Goal: Transaction & Acquisition: Purchase product/service

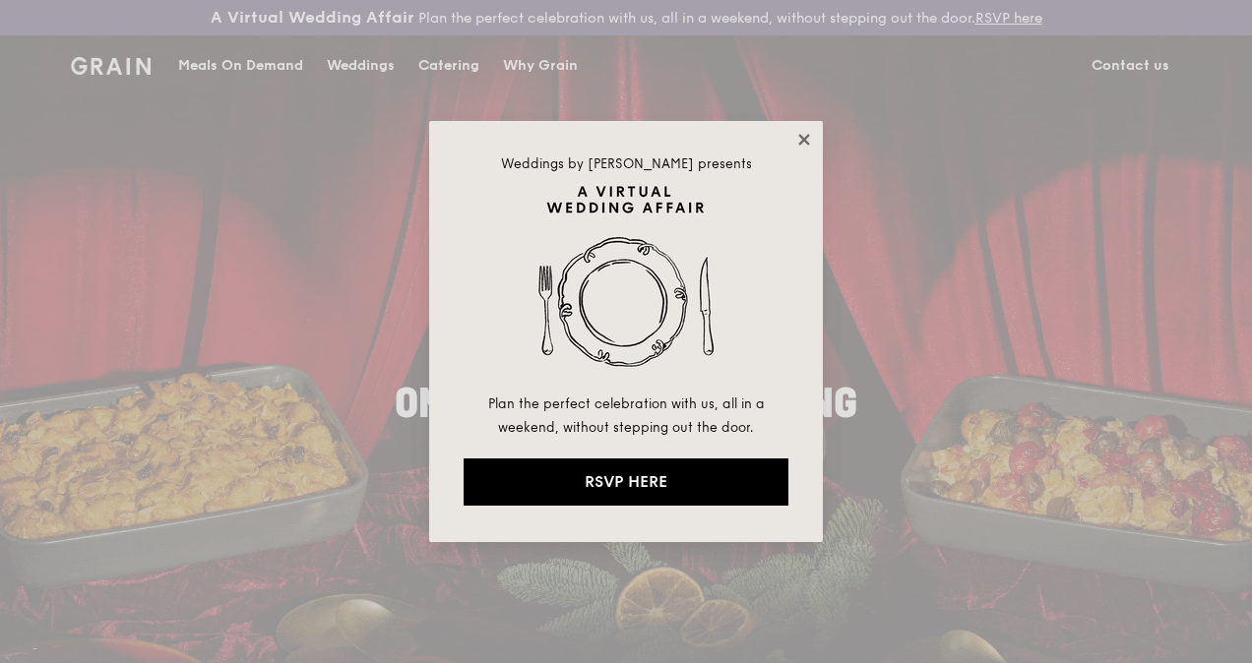
click at [800, 136] on icon at bounding box center [803, 139] width 11 height 11
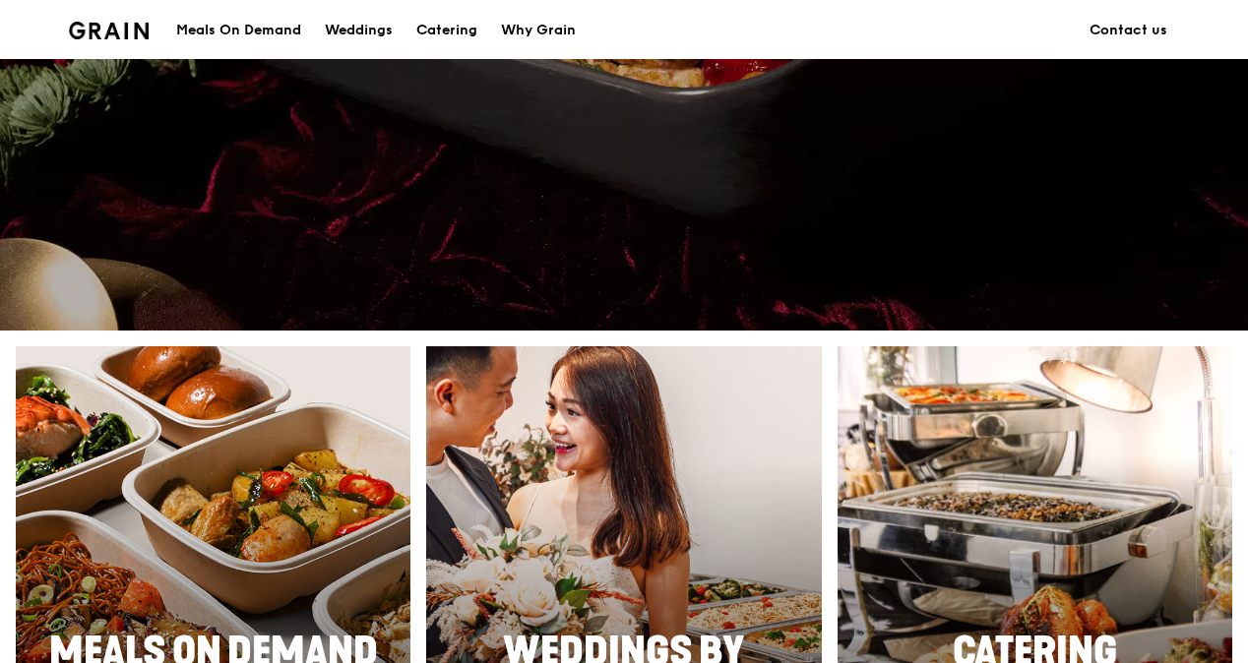
scroll to position [886, 0]
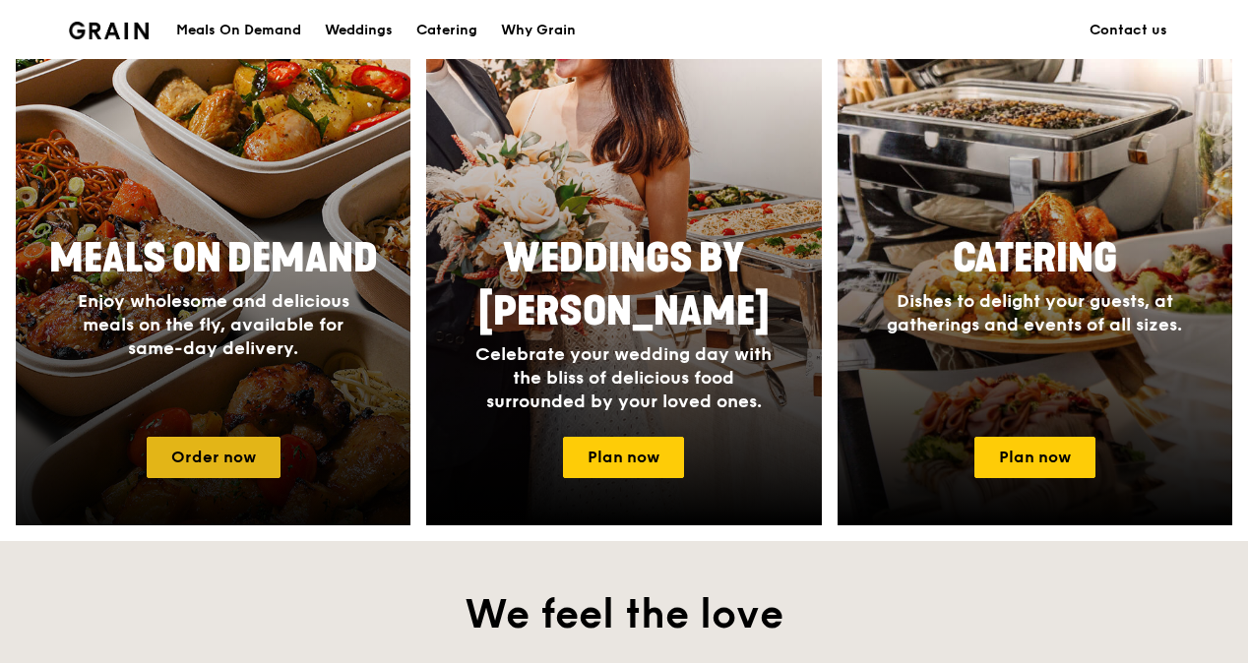
click at [201, 458] on link "Order now" at bounding box center [214, 457] width 134 height 41
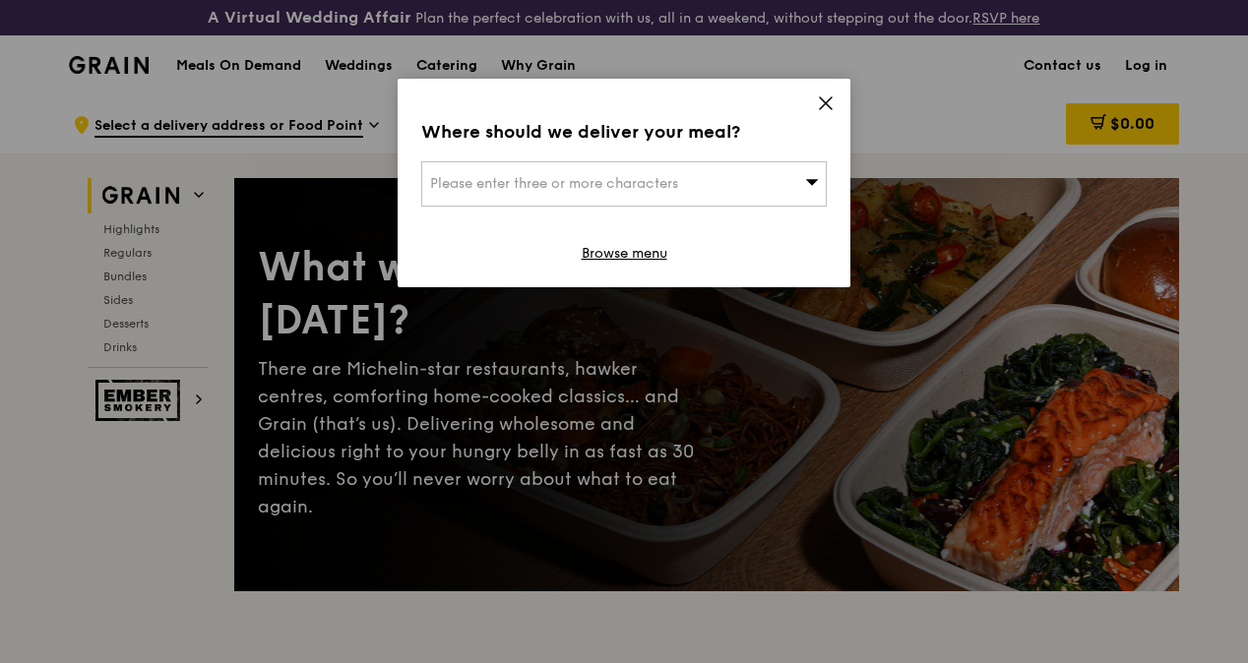
click at [825, 104] on icon at bounding box center [826, 103] width 12 height 12
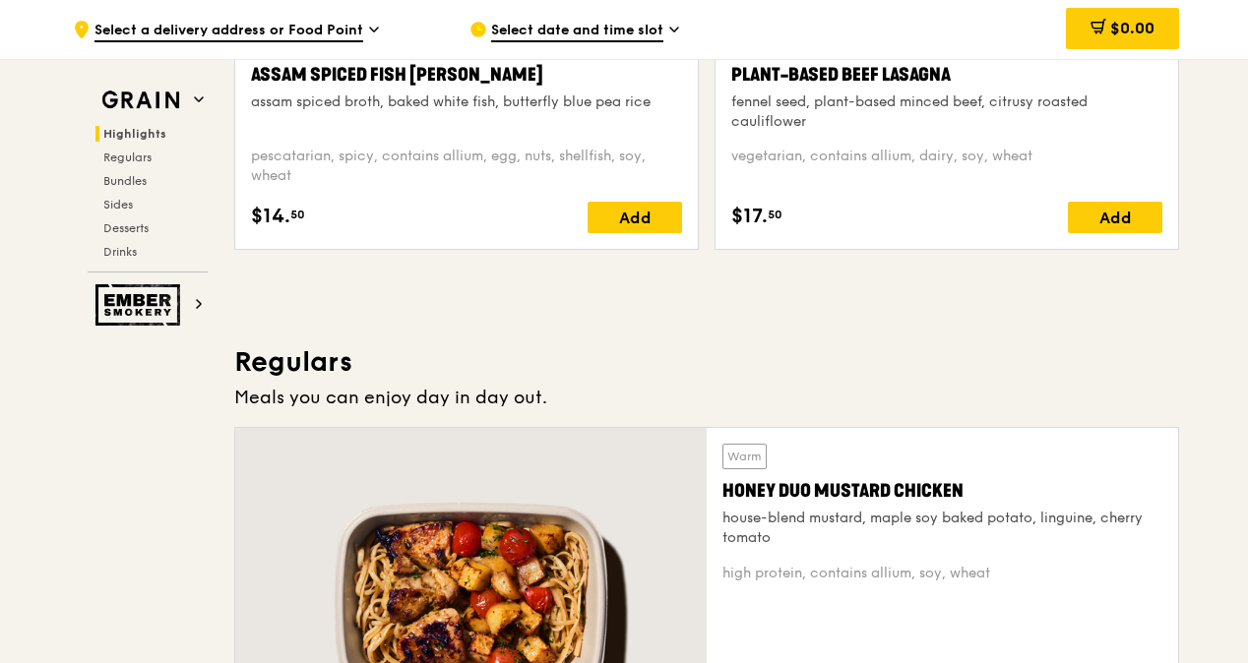
scroll to position [689, 0]
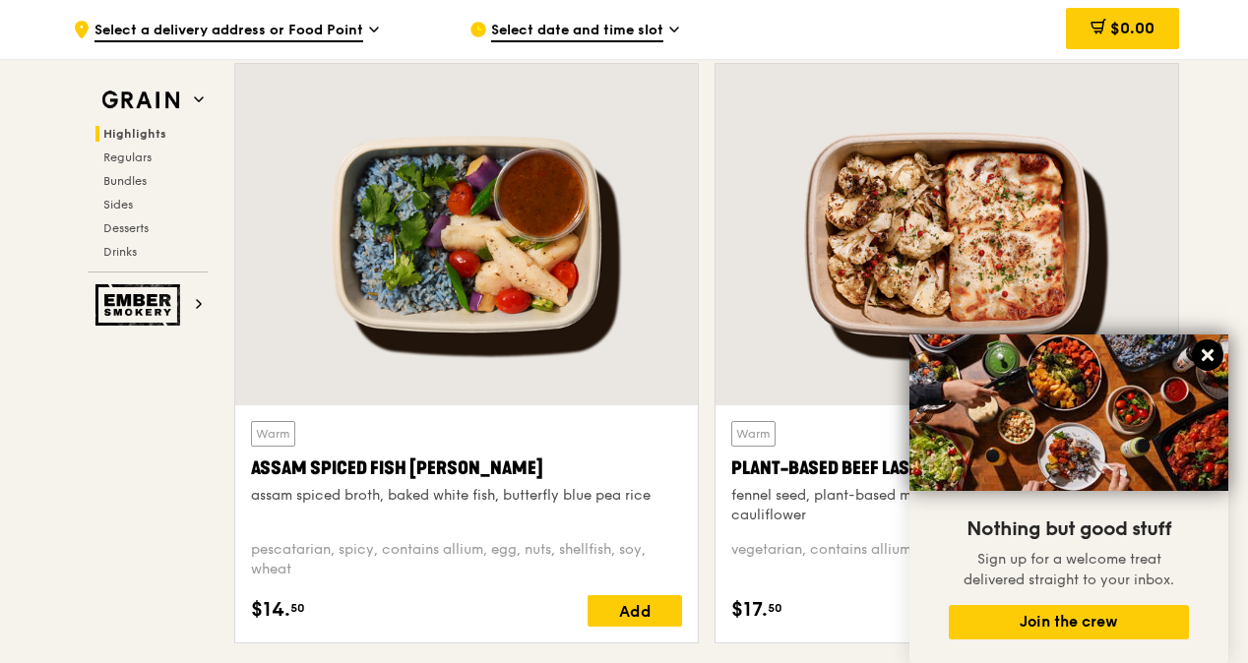
click at [1203, 354] on icon at bounding box center [1208, 355] width 18 height 18
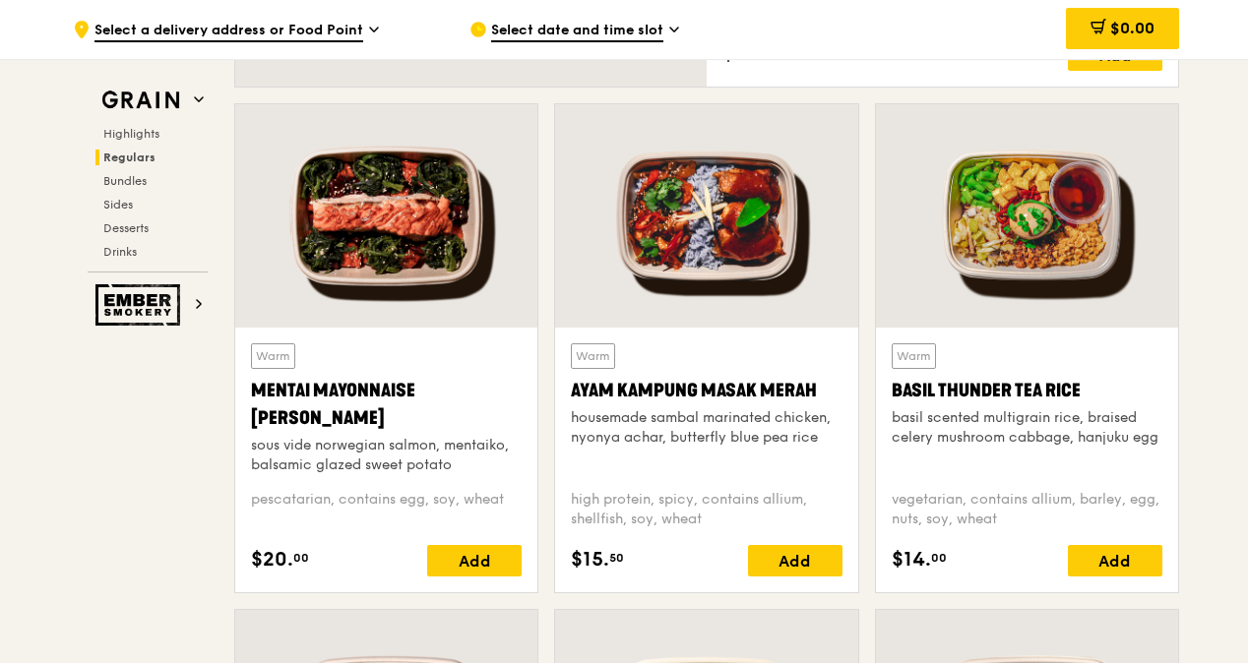
scroll to position [1378, 0]
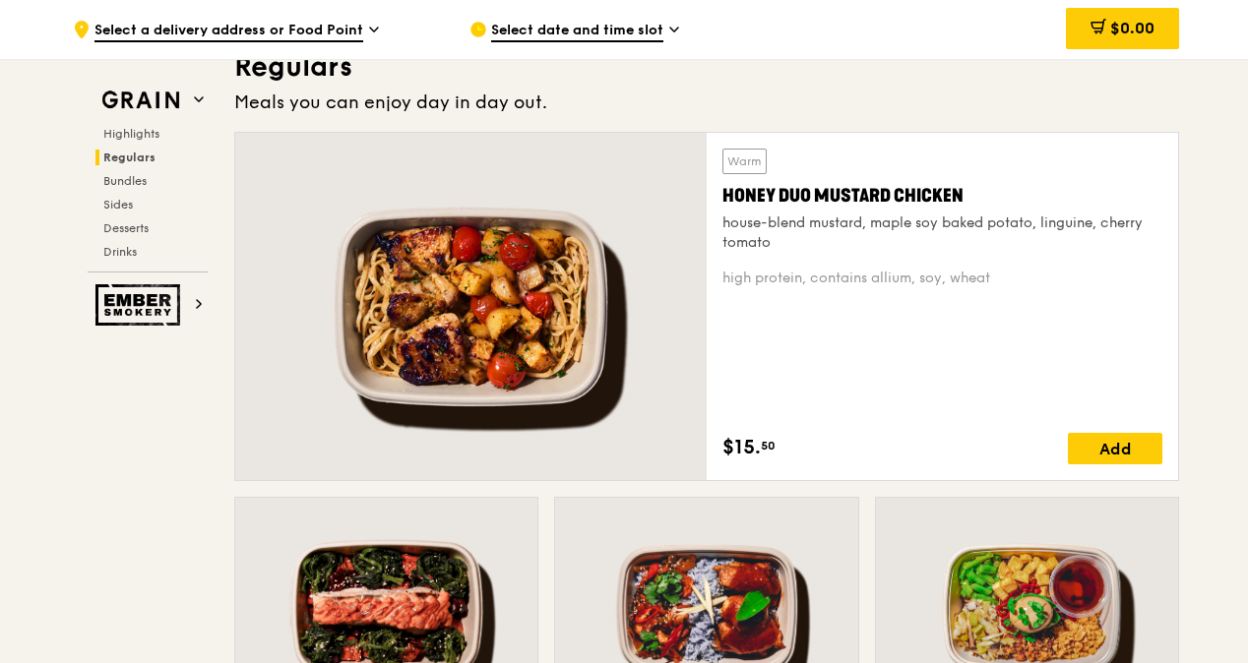
click at [538, 278] on div at bounding box center [470, 306] width 471 height 347
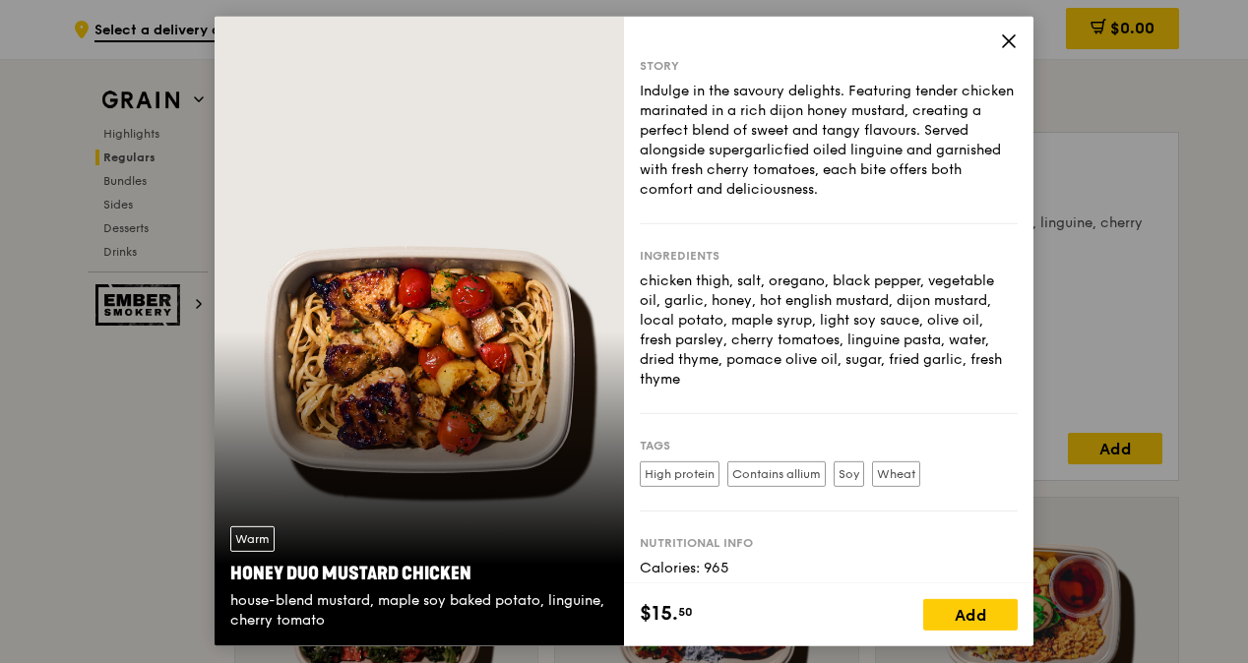
click at [1013, 35] on icon at bounding box center [1009, 41] width 12 height 12
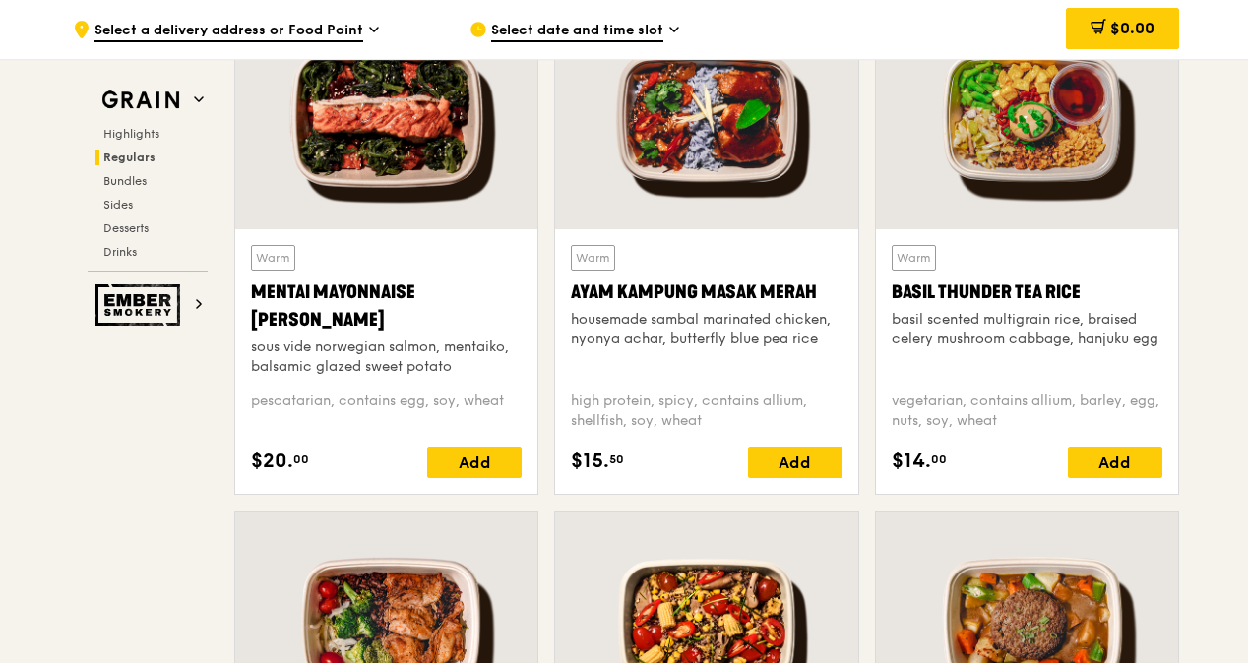
scroll to position [2264, 0]
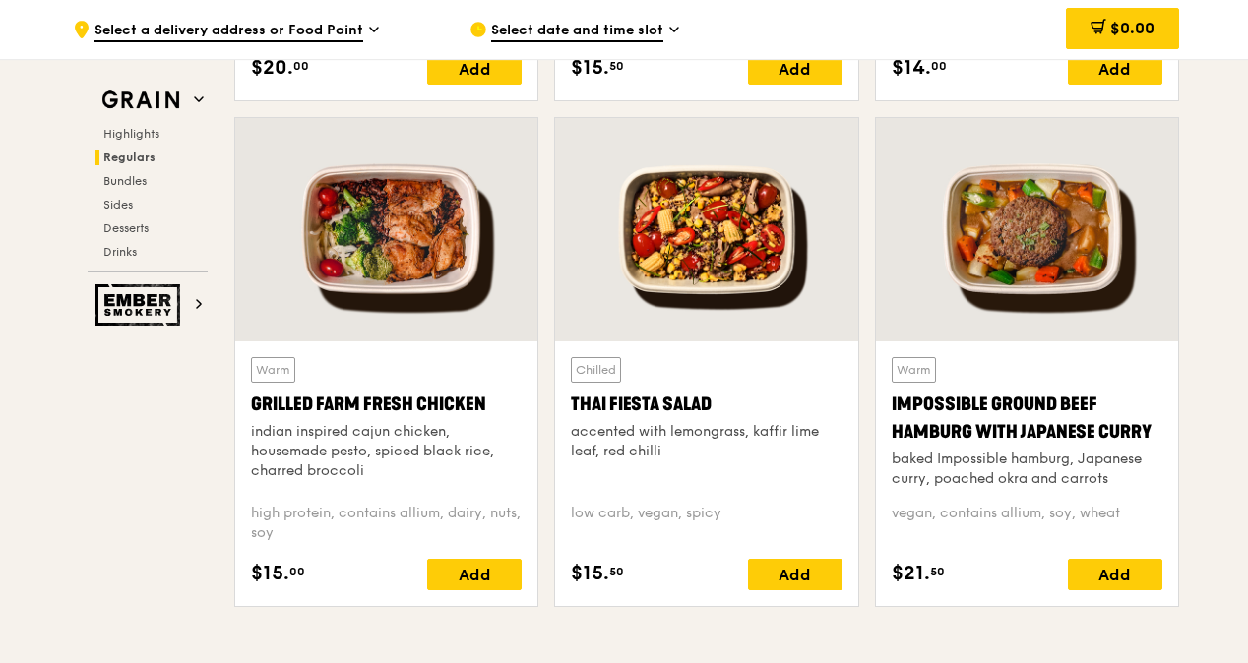
click at [447, 277] on div at bounding box center [386, 229] width 302 height 223
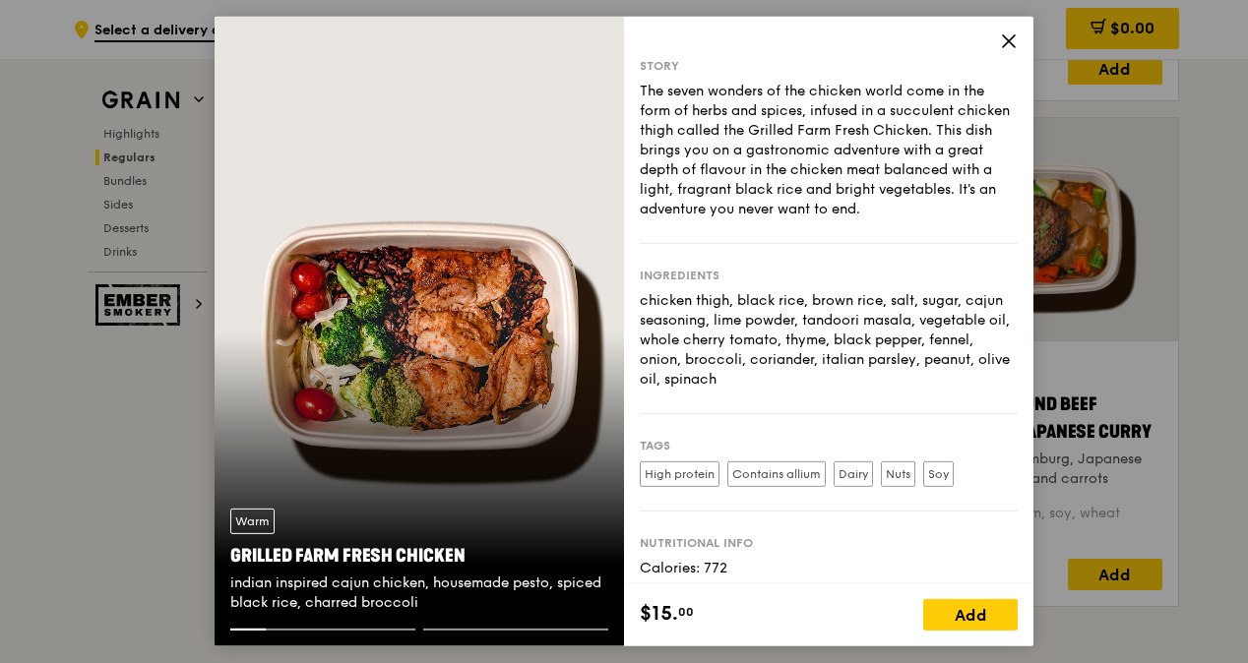
click at [1009, 41] on icon at bounding box center [1009, 41] width 12 height 12
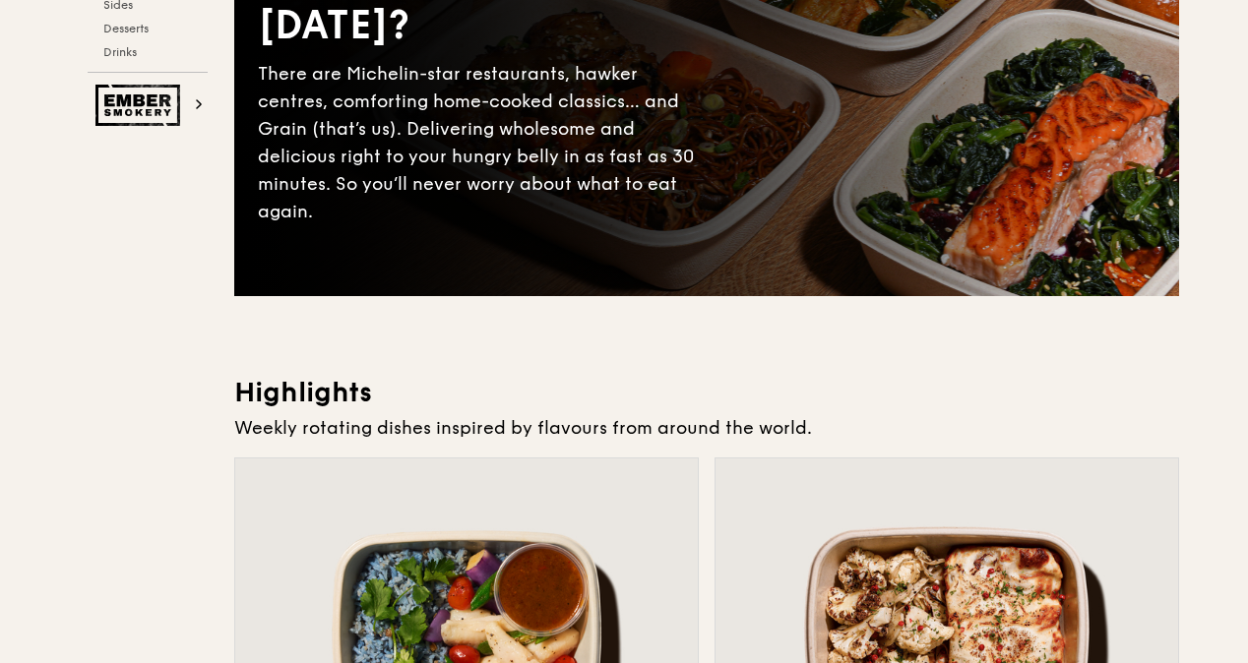
scroll to position [0, 0]
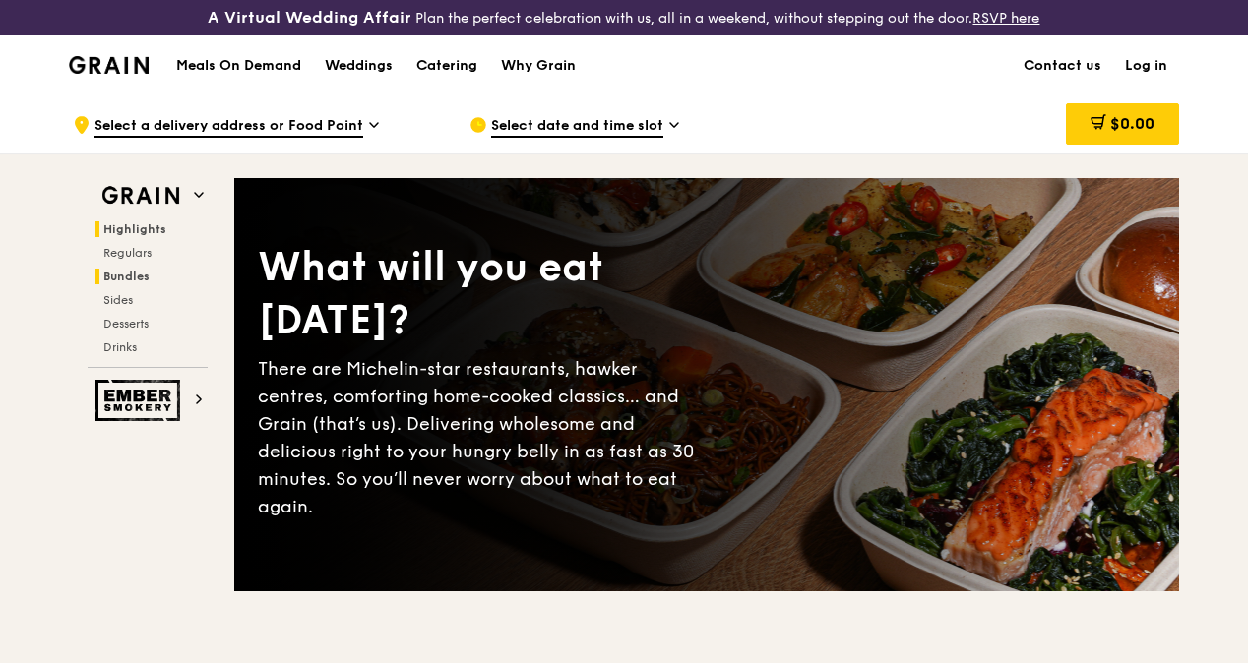
click at [132, 283] on span "Bundles" at bounding box center [126, 277] width 46 height 14
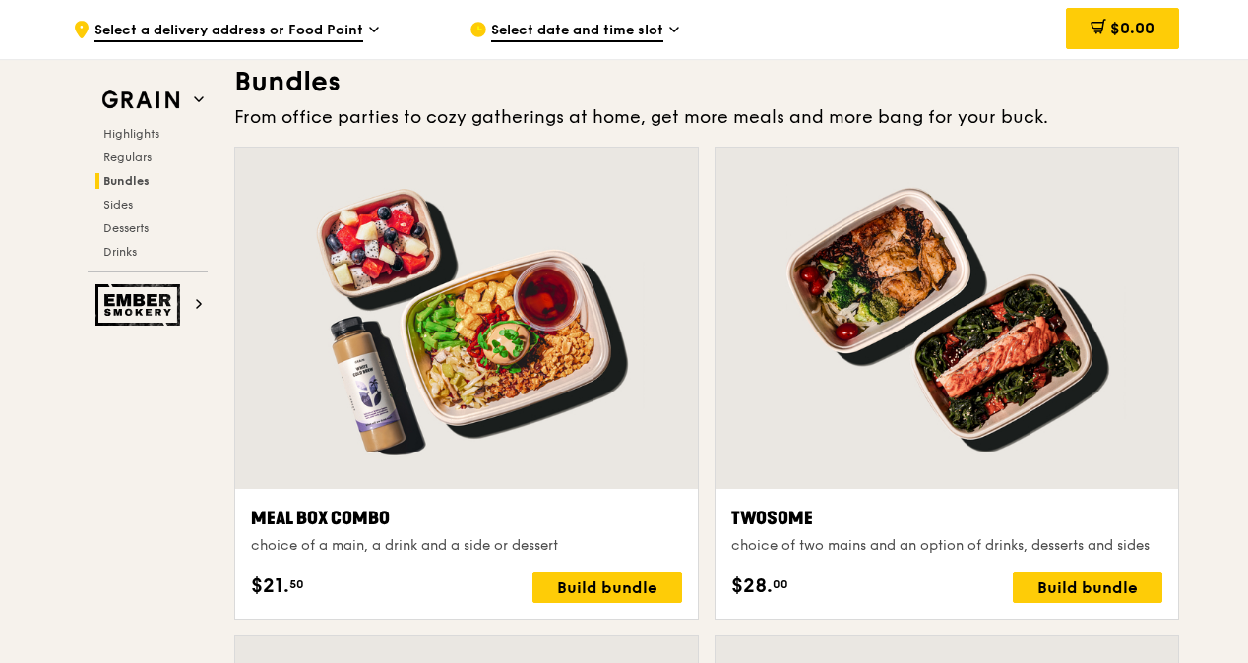
scroll to position [2508, 0]
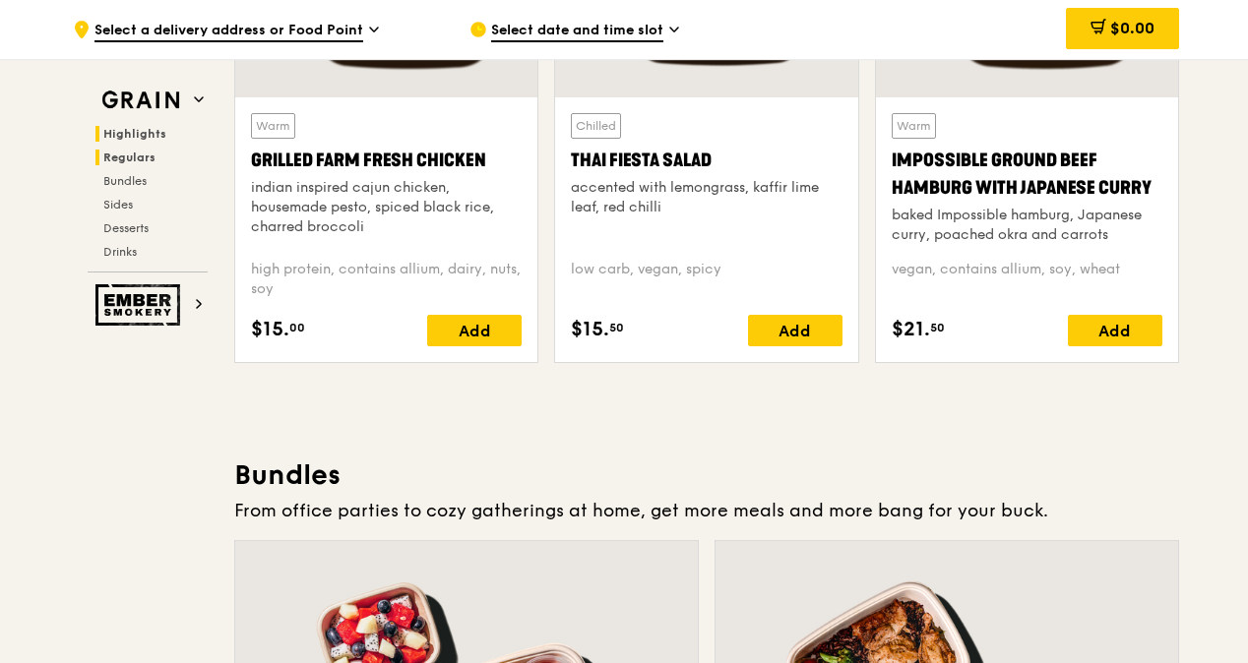
click at [138, 131] on span "Highlights" at bounding box center [134, 134] width 63 height 14
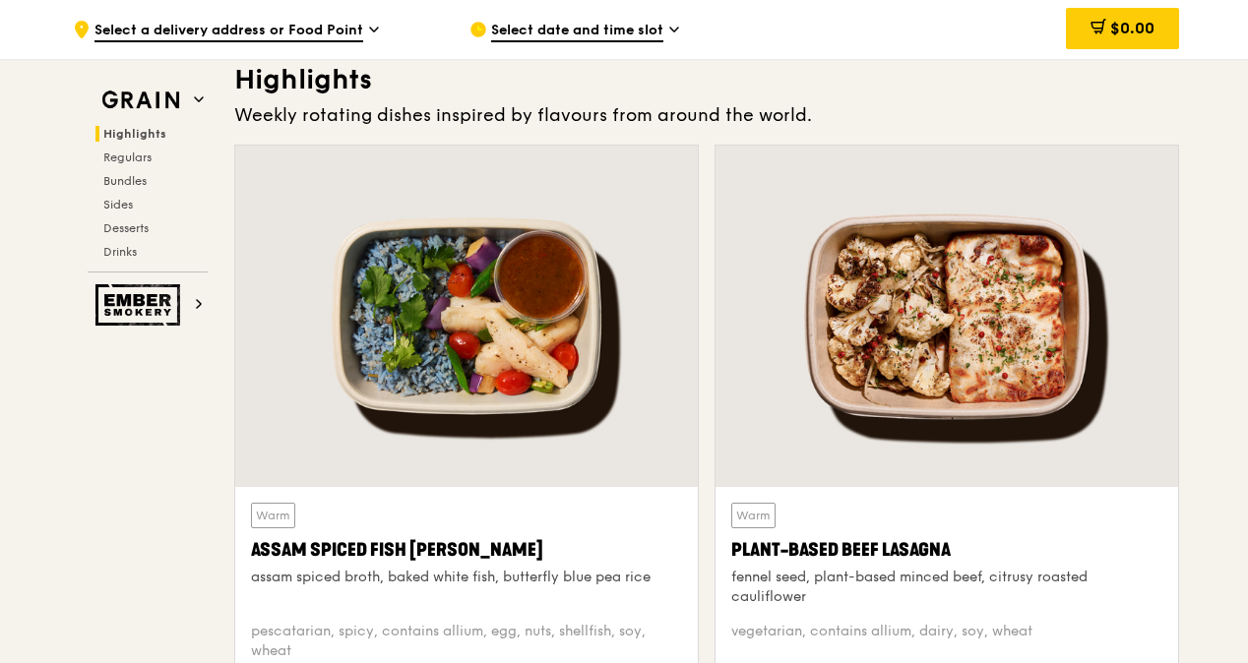
scroll to position [1099, 0]
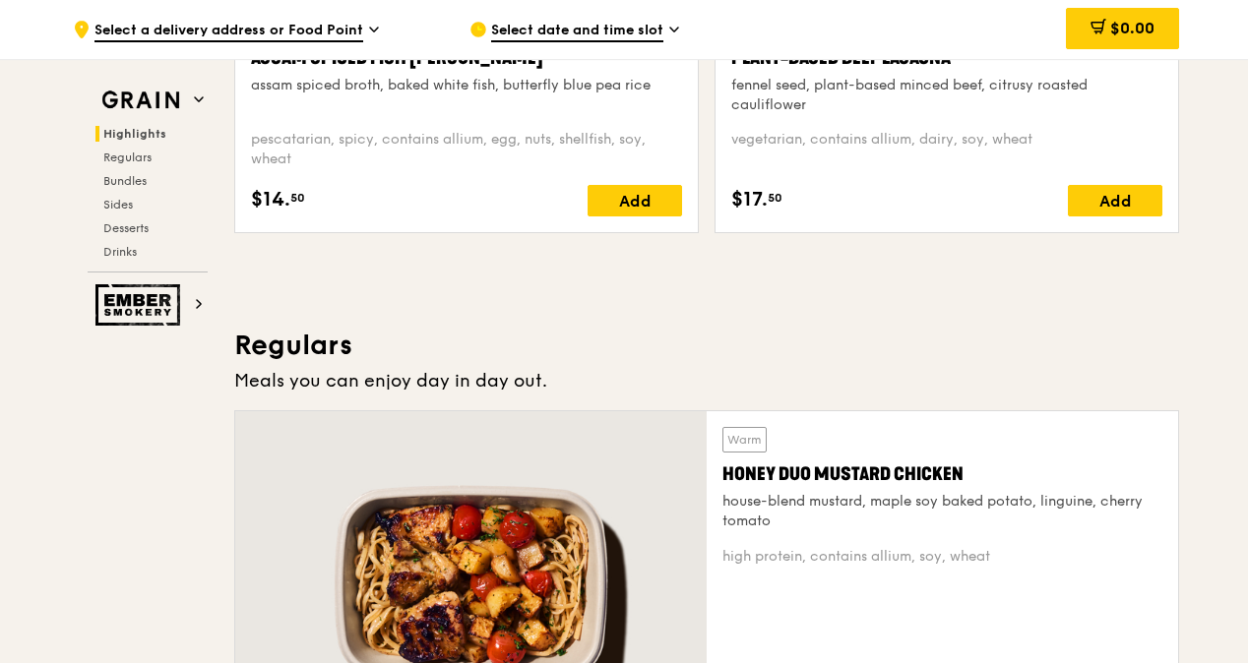
click at [117, 145] on div "Highlights Regulars Bundles Sides Desserts Drinks" at bounding box center [148, 193] width 120 height 134
click at [120, 151] on span "Regulars" at bounding box center [129, 158] width 52 height 14
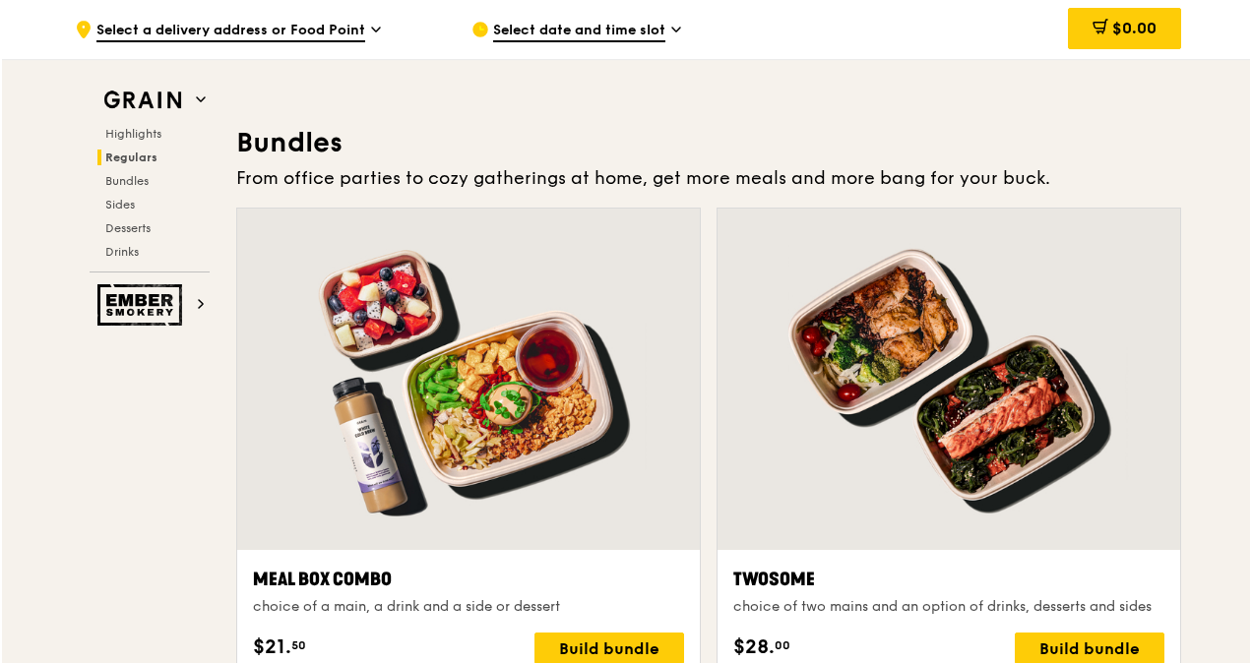
scroll to position [3037, 0]
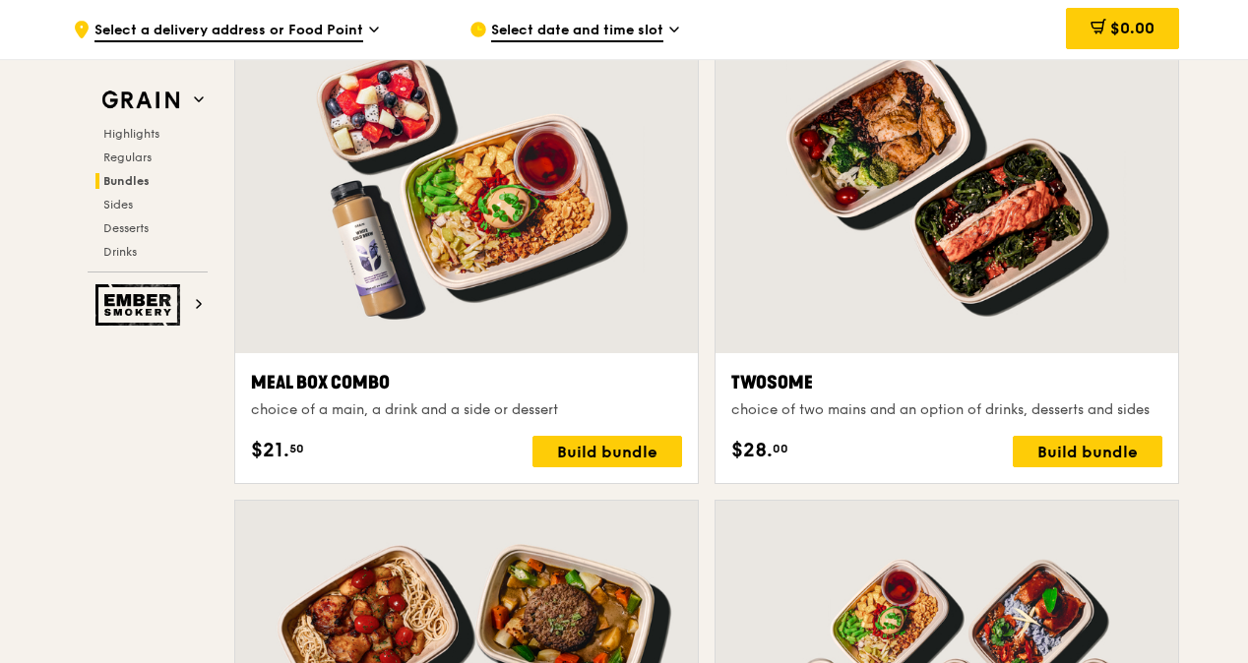
click at [435, 288] on div at bounding box center [466, 183] width 463 height 342
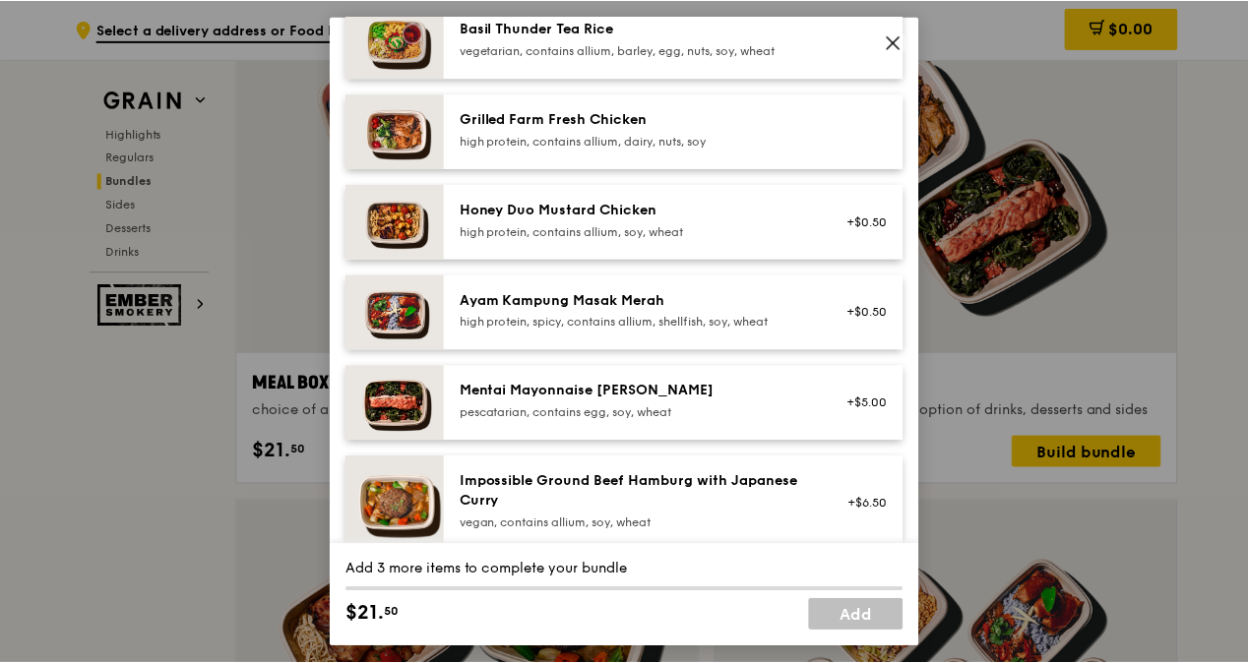
scroll to position [689, 0]
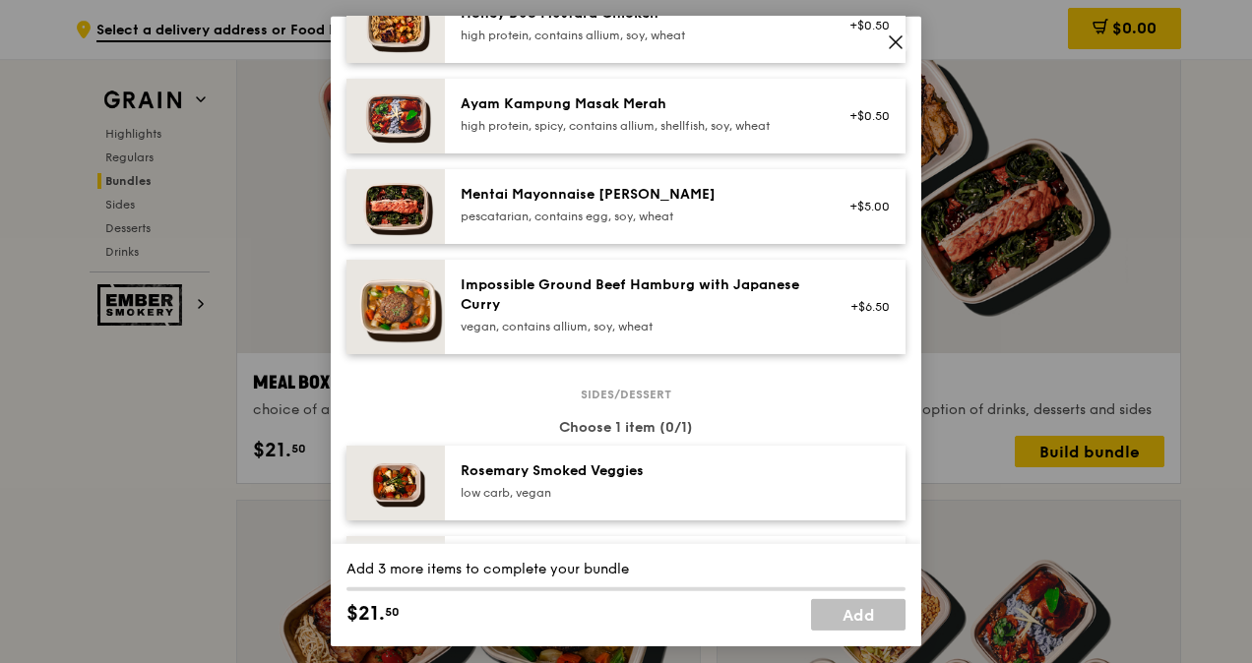
click at [896, 41] on icon at bounding box center [896, 42] width 12 height 12
